Goal: Obtain resource: Download file/media

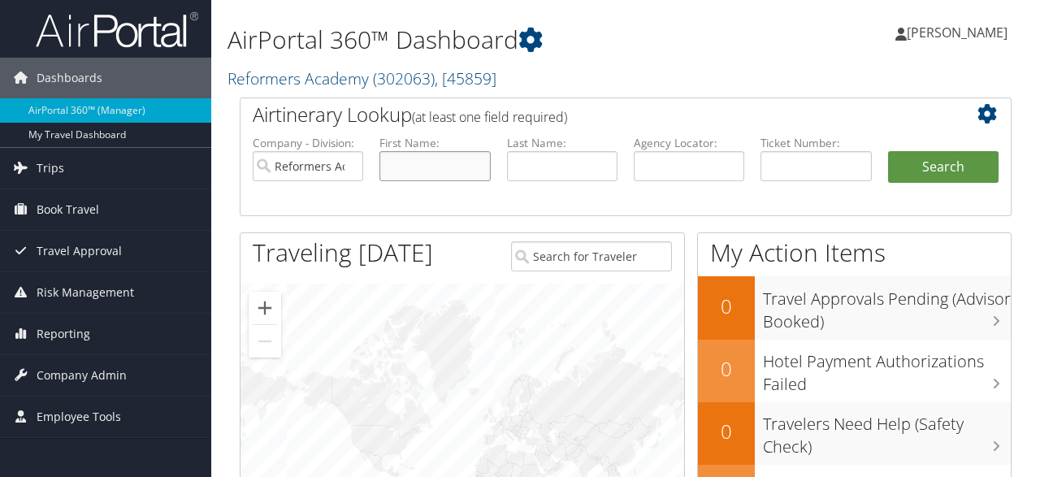
click at [435, 168] on input "text" at bounding box center [435, 166] width 111 height 30
type input "d"
type input "lauren"
type input "day"
click at [888, 151] on button "Search" at bounding box center [943, 167] width 111 height 33
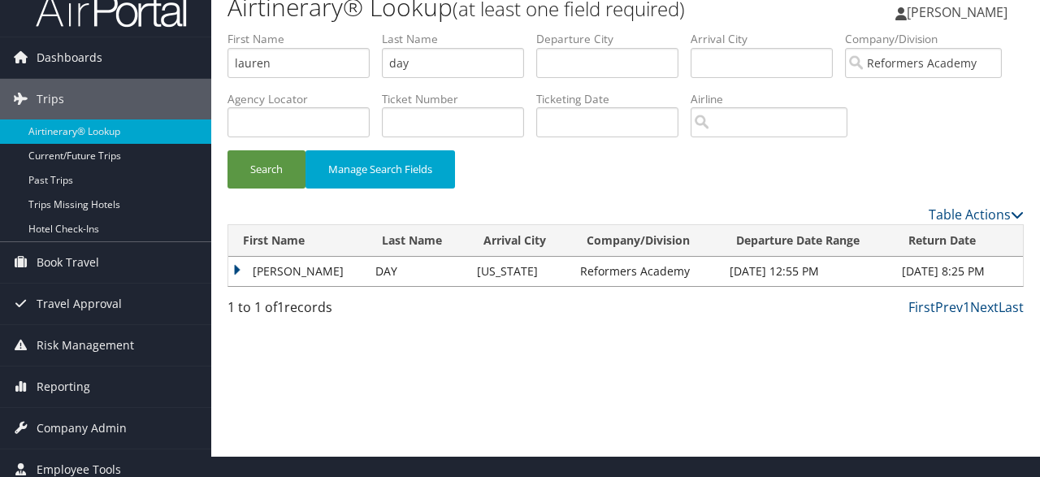
scroll to position [31, 0]
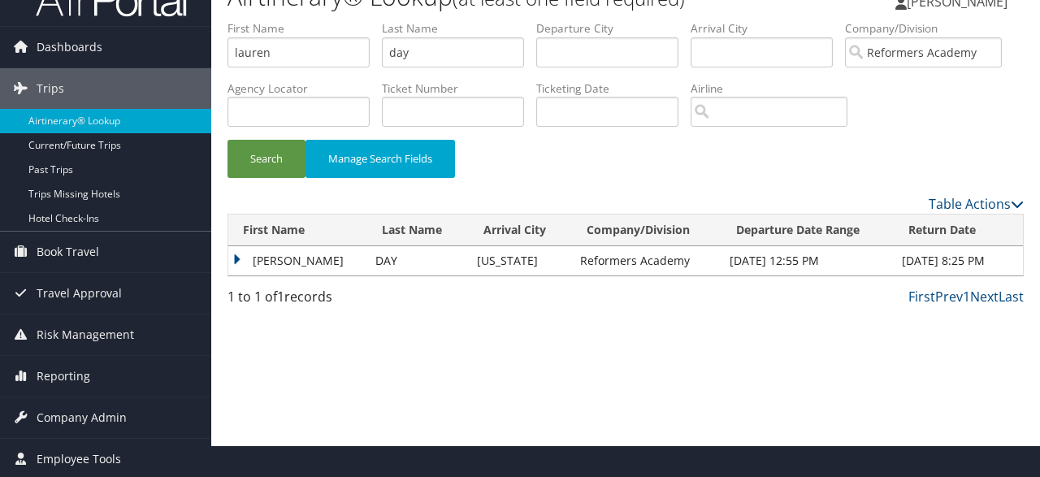
click at [287, 276] on td "LAUREN HART" at bounding box center [297, 260] width 139 height 29
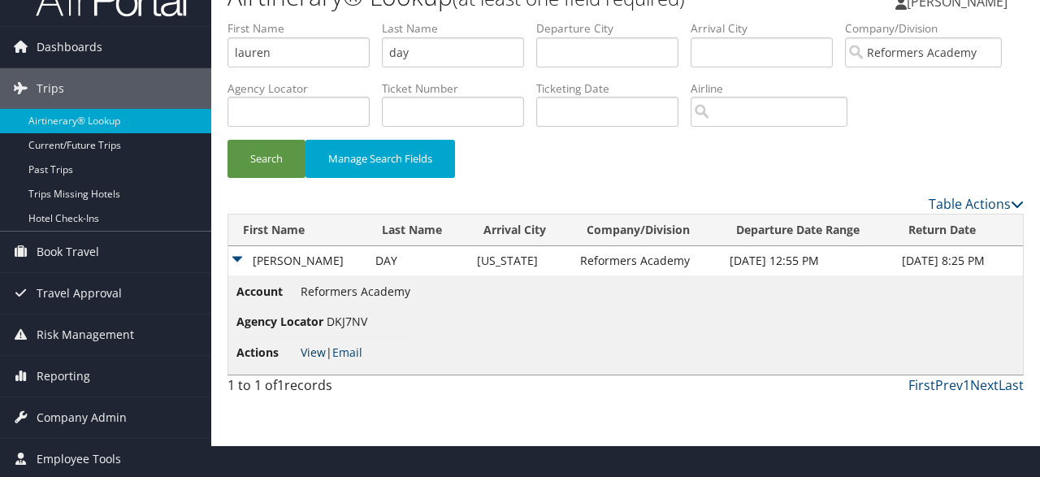
click at [315, 360] on link "View" at bounding box center [313, 352] width 25 height 15
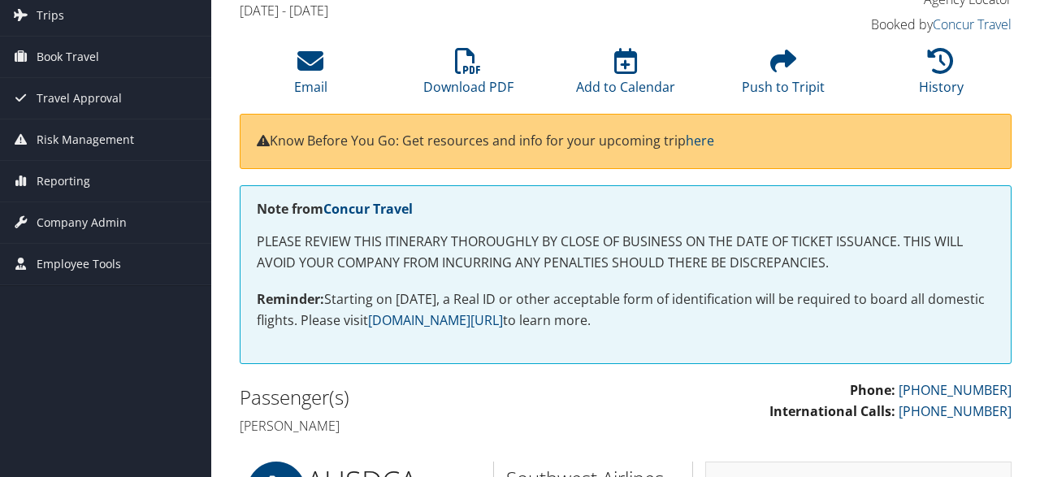
scroll to position [85, 0]
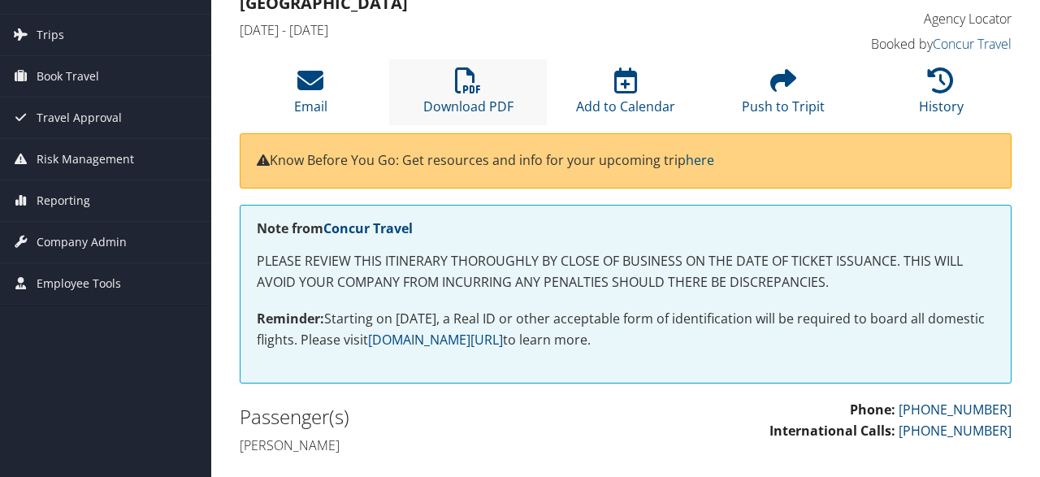
click at [452, 95] on li "Download PDF" at bounding box center [468, 92] width 158 height 66
